Goal: Transaction & Acquisition: Purchase product/service

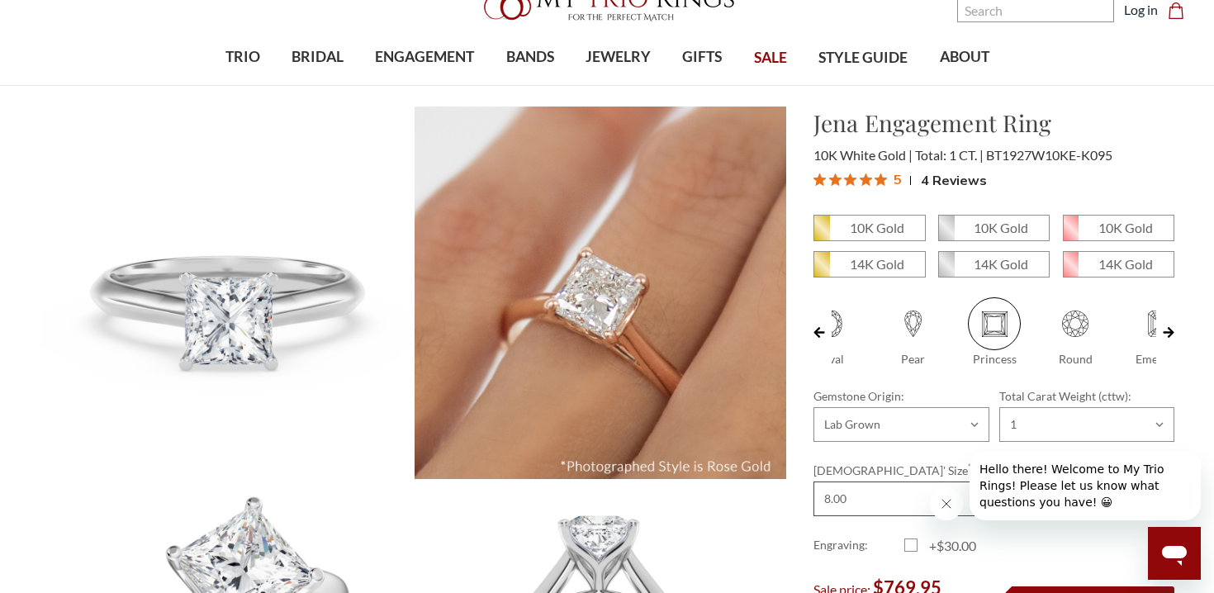
click at [868, 482] on select "Choose Size 3.00 3.25 3.50 3.75 4.00 4.25 4.50 4.75 5.00 5.25 5.50 5.75 6.00 6.…" at bounding box center [993, 498] width 361 height 35
select select "21373877"
click at [944, 508] on icon "Close message from company" at bounding box center [946, 503] width 13 height 13
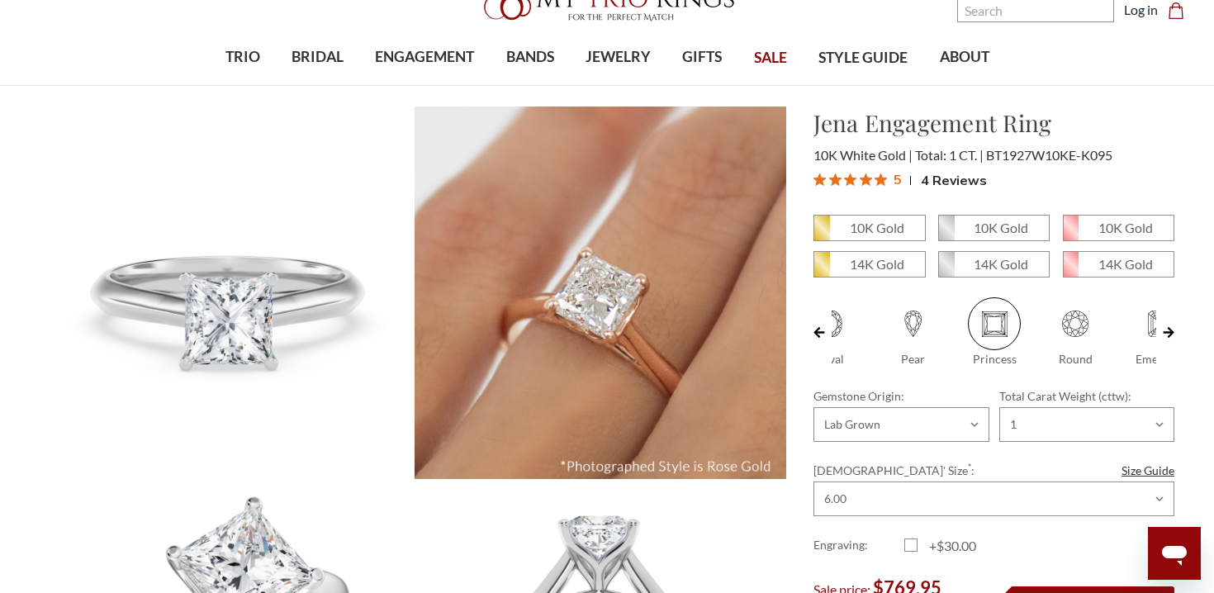
click at [1018, 545] on div "Engraving: +$30.00" at bounding box center [993, 546] width 361 height 20
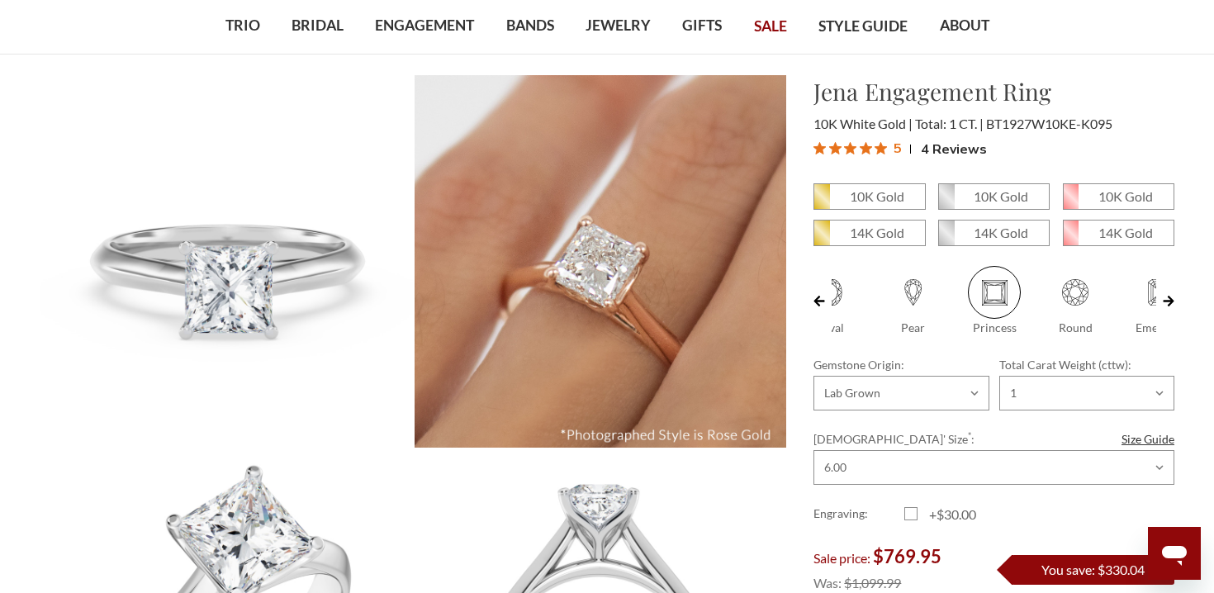
scroll to position [99, 0]
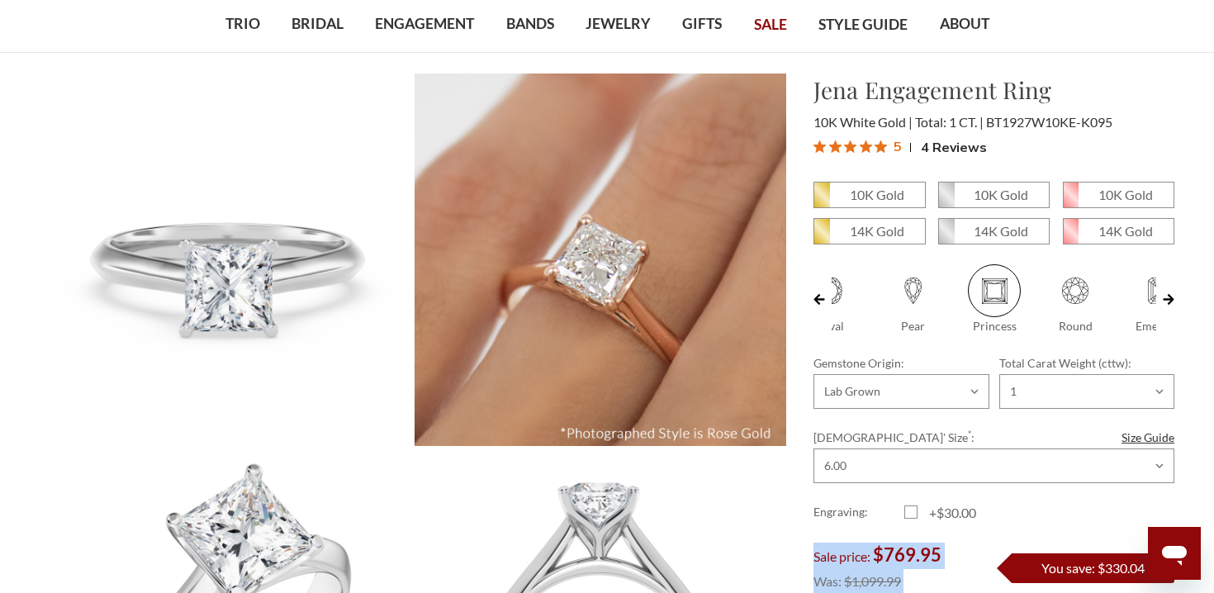
drag, startPoint x: 1041, startPoint y: 563, endPoint x: 1024, endPoint y: 524, distance: 42.5
click at [1024, 524] on form "10K Gold 10K Gold" at bounding box center [993, 428] width 361 height 493
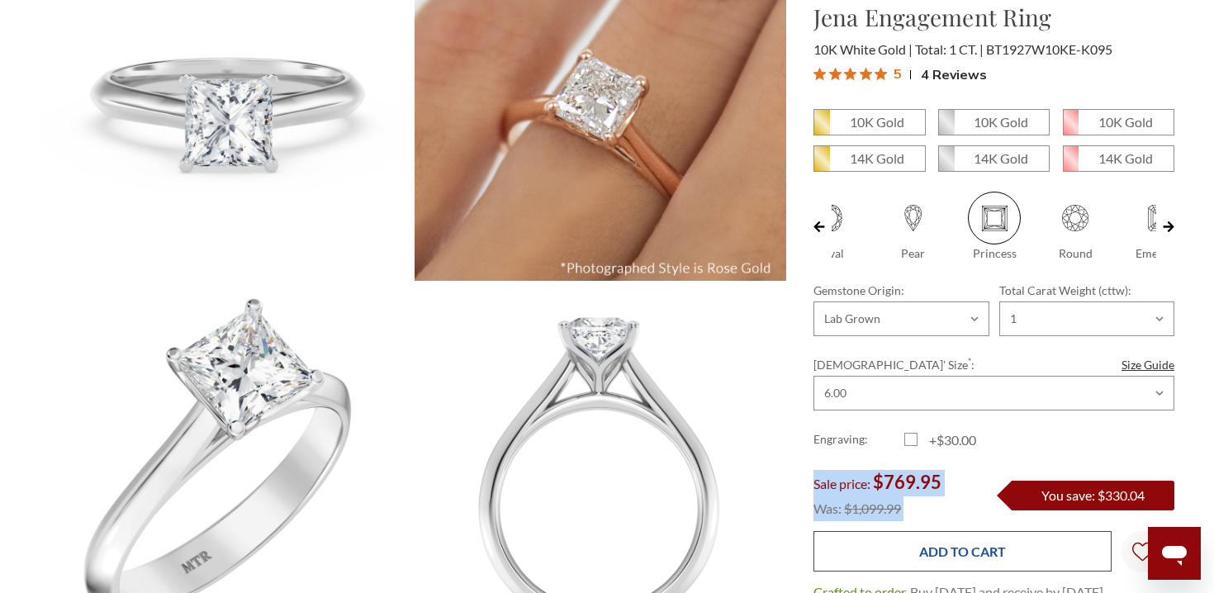
scroll to position [0, 0]
click at [979, 554] on input "Add to Cart" at bounding box center [962, 551] width 298 height 40
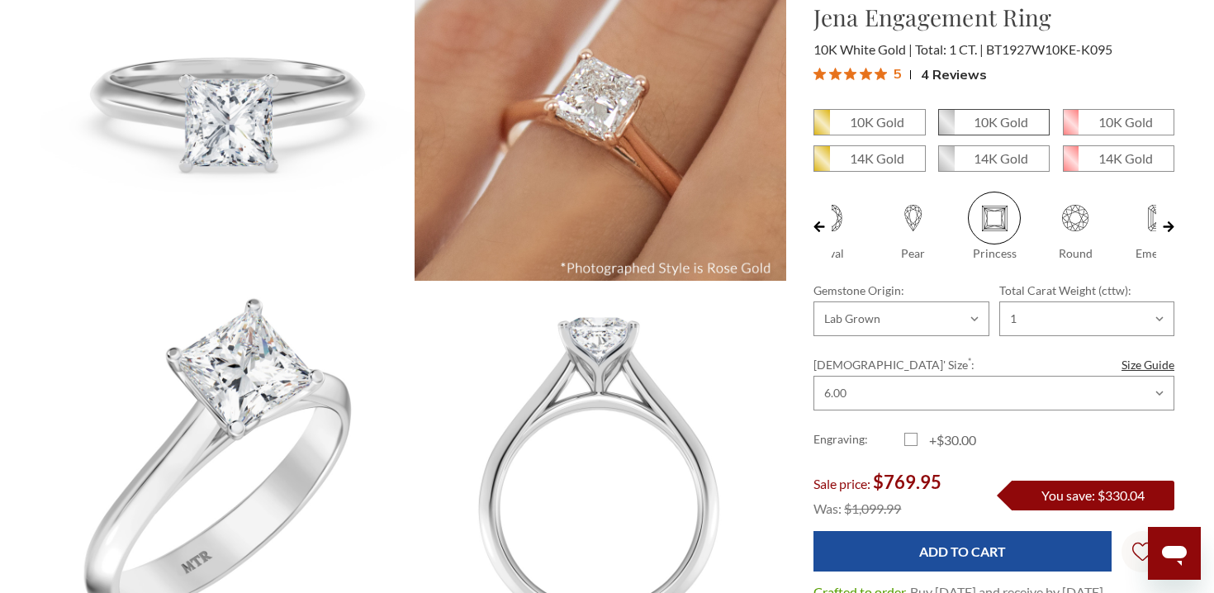
click at [997, 121] on em "10K Gold" at bounding box center [1001, 122] width 54 height 16
click at [945, 128] on input "10K Gold" at bounding box center [945, 128] width 1 height 1
radio input "true"
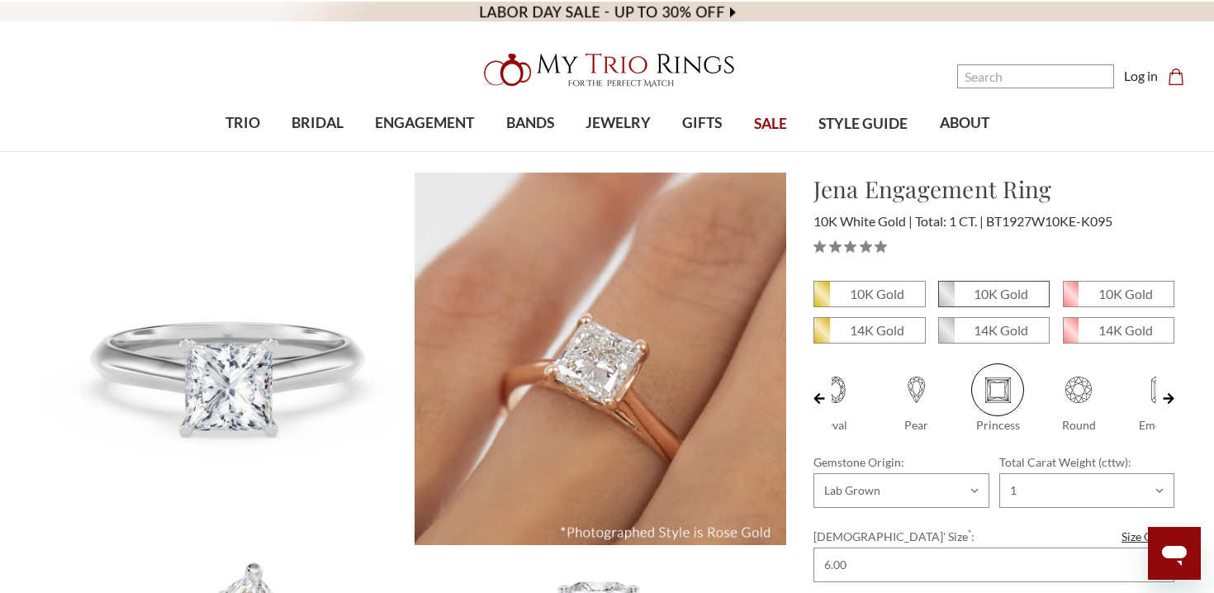
scroll to position [0, 202]
click at [992, 306] on label "10K Gold" at bounding box center [993, 294] width 111 height 26
click at [945, 301] on input "10K Gold" at bounding box center [945, 300] width 1 height 1
radio input "true"
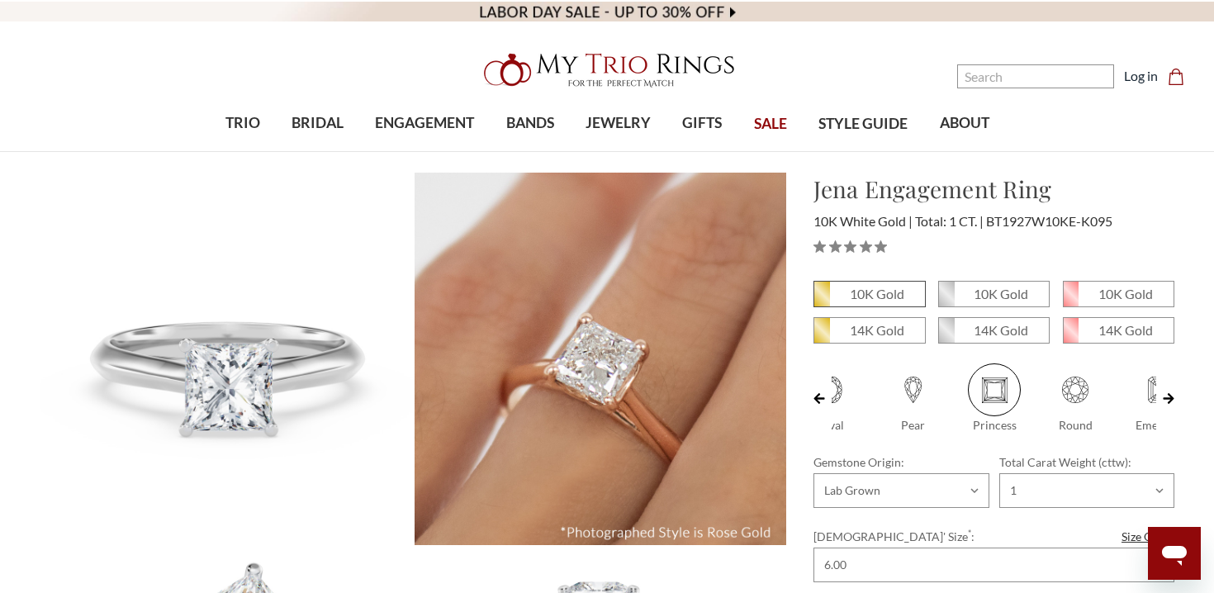
click at [888, 286] on em "10K Gold" at bounding box center [877, 294] width 54 height 16
click at [821, 300] on input "10K Gold" at bounding box center [820, 300] width 1 height 1
radio input "true"
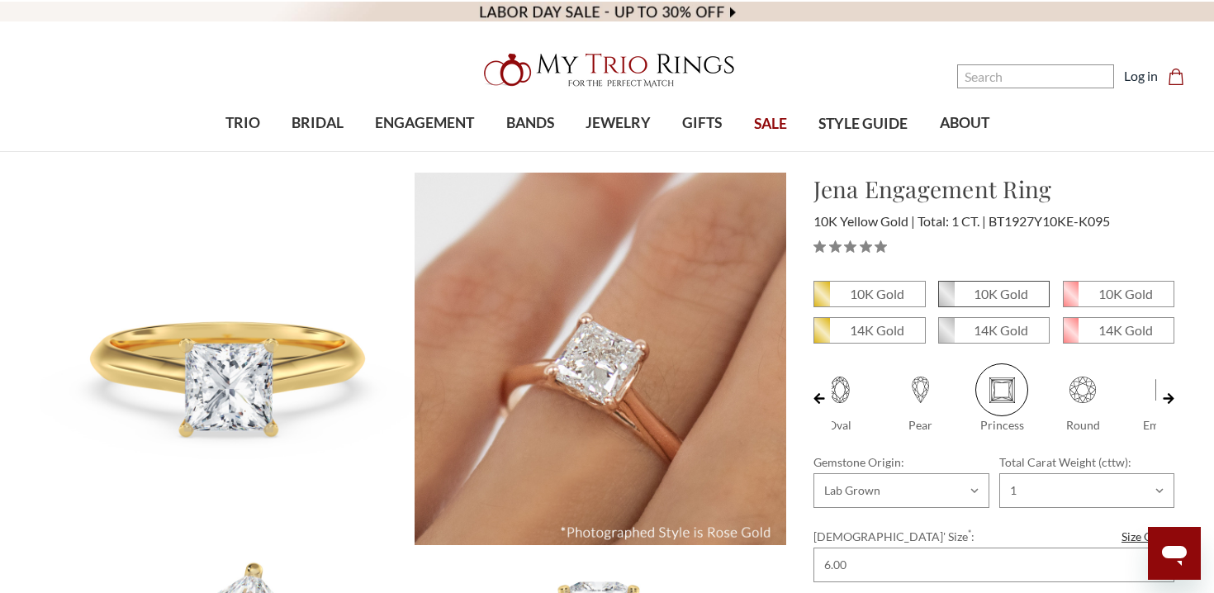
scroll to position [0, 202]
click at [984, 296] on em "10K Gold" at bounding box center [1001, 294] width 54 height 16
click at [945, 300] on input "10K Gold" at bounding box center [945, 300] width 1 height 1
radio input "true"
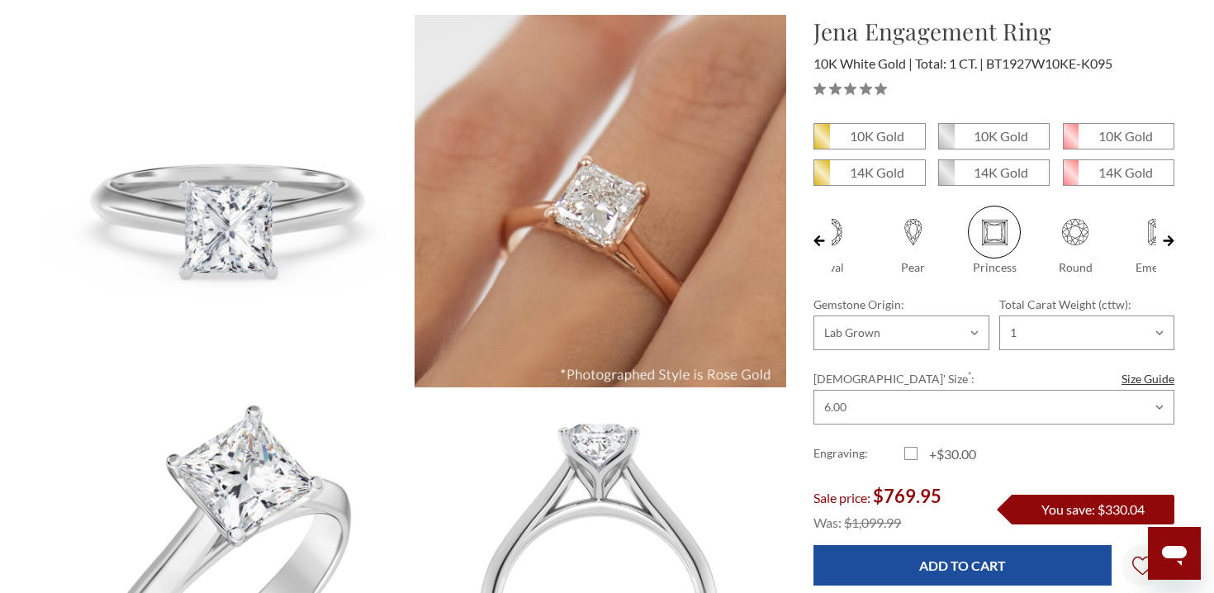
scroll to position [198, 0]
